Goal: Register for event/course

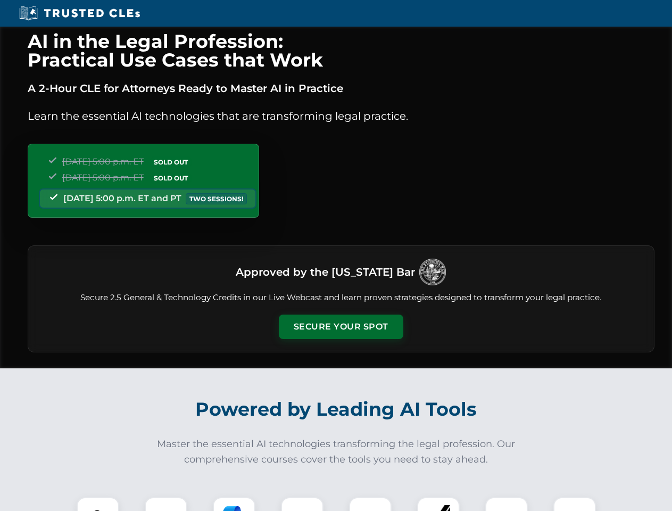
click at [340, 327] on button "Secure Your Spot" at bounding box center [341, 326] width 124 height 24
click at [98, 504] on img at bounding box center [97, 518] width 31 height 31
